Goal: Task Accomplishment & Management: Manage account settings

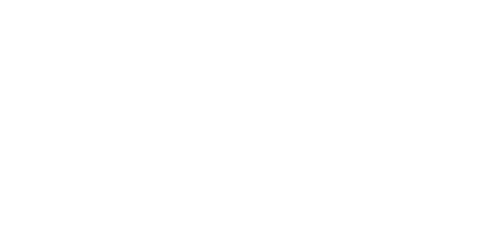
click at [258, 107] on body at bounding box center [251, 116] width 503 height 233
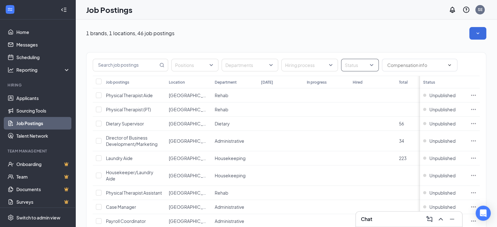
click at [357, 68] on div at bounding box center [356, 65] width 28 height 10
click at [358, 124] on span "Sponsored" at bounding box center [365, 125] width 23 height 6
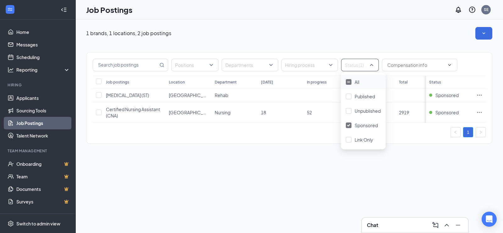
click at [295, 168] on div "1 brands, 1 locations, 2 job postings Positions Departments Hiring process Stat…" at bounding box center [288, 126] width 427 height 214
click at [479, 111] on icon "Ellipses" at bounding box center [479, 112] width 6 height 6
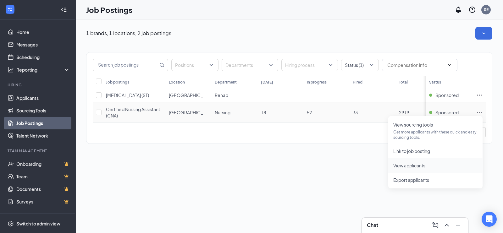
click at [415, 166] on span "View applicants" at bounding box center [409, 166] width 32 height 6
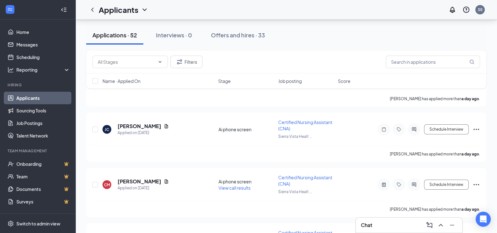
scroll to position [2771, 0]
